Goal: Go to known website

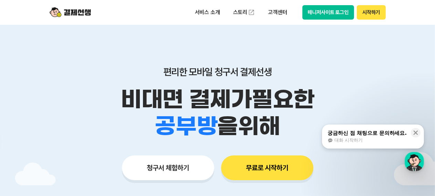
click at [319, 12] on button "매니저사이트 로그인" at bounding box center [328, 12] width 52 height 14
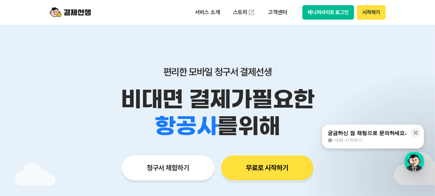
click at [326, 13] on button "매니저사이트 로그인" at bounding box center [328, 12] width 52 height 14
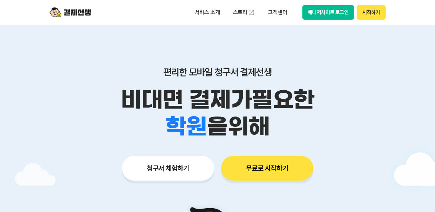
click at [335, 11] on button "매니저사이트 로그인" at bounding box center [328, 12] width 52 height 14
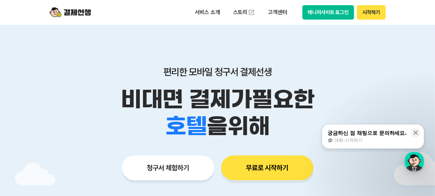
click at [338, 16] on button "매니저사이트 로그인" at bounding box center [328, 12] width 52 height 14
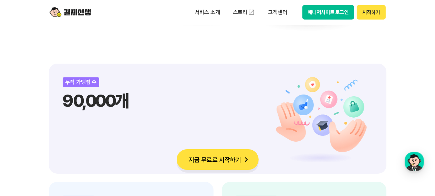
scroll to position [758, 0]
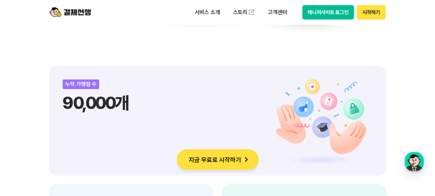
click at [313, 10] on button "매니저사이트 로그인" at bounding box center [328, 12] width 52 height 14
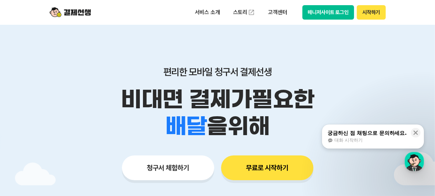
click at [312, 12] on button "시작하기" at bounding box center [371, 12] width 29 height 14
click at [312, 11] on button "매니저사이트 로그인" at bounding box center [328, 12] width 52 height 14
